Goal: Information Seeking & Learning: Learn about a topic

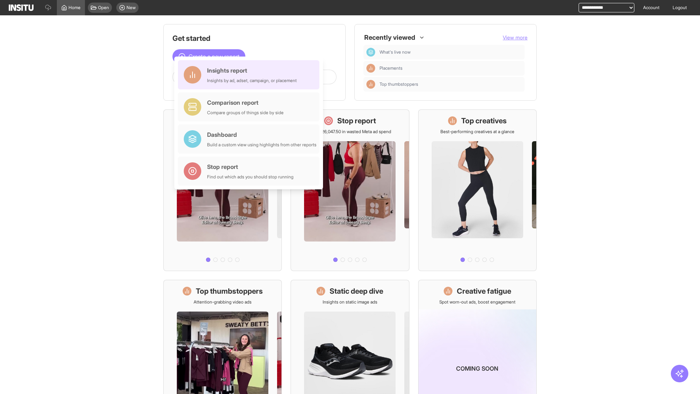
click at [251, 75] on div "Insights report Insights by ad, adset, campaign, or placement" at bounding box center [252, 75] width 90 height 18
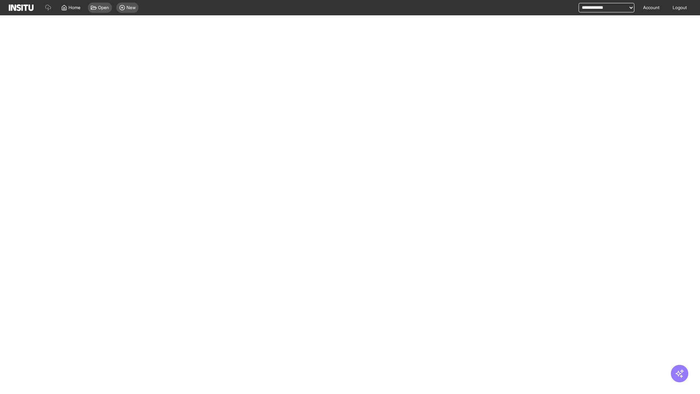
select select "**"
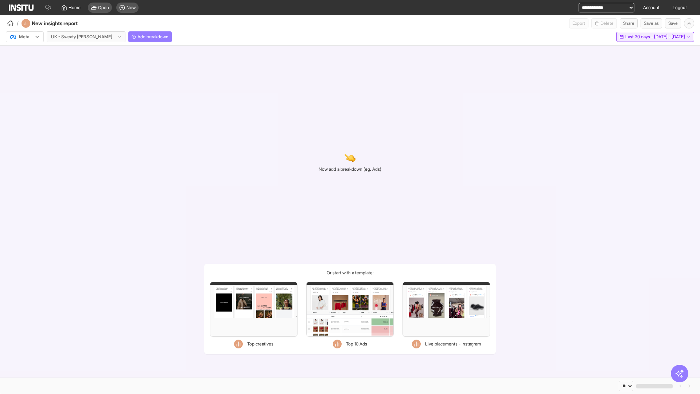
click at [642, 37] on span "Last 30 days - [DATE] - [DATE]" at bounding box center [656, 37] width 60 height 6
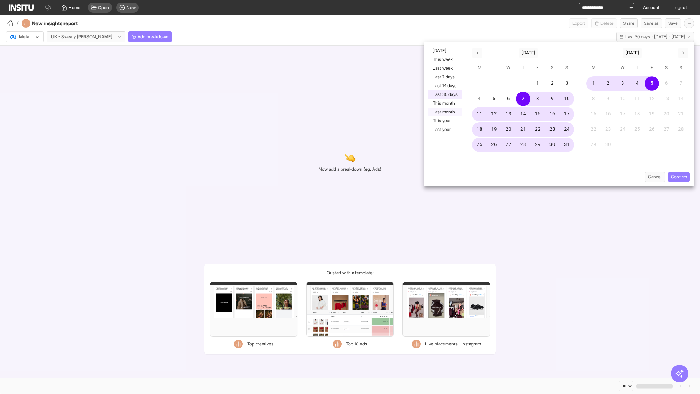
click at [445, 112] on button "Last month" at bounding box center [446, 112] width 34 height 9
